Goal: Transaction & Acquisition: Obtain resource

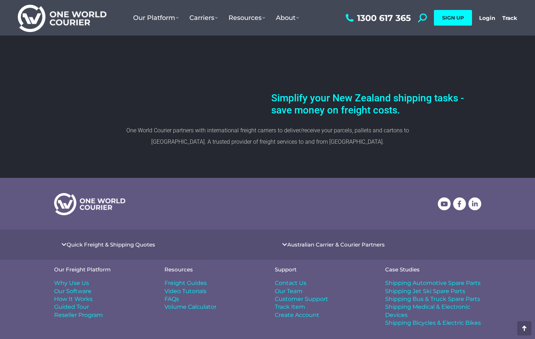
scroll to position [331, 0]
click at [114, 244] on link "Quick Freight & Shipping Quotes" at bounding box center [111, 245] width 89 height 5
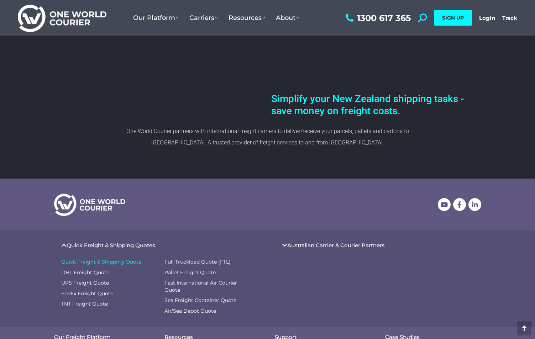
click at [121, 261] on span "Quick Freight & Shipping Quote" at bounding box center [101, 262] width 80 height 7
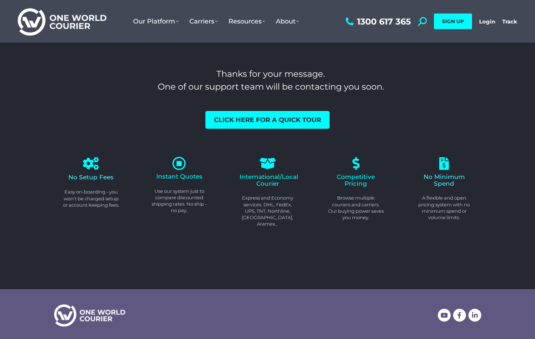
click at [177, 163] on icon at bounding box center [179, 164] width 14 height 14
